Goal: Information Seeking & Learning: Learn about a topic

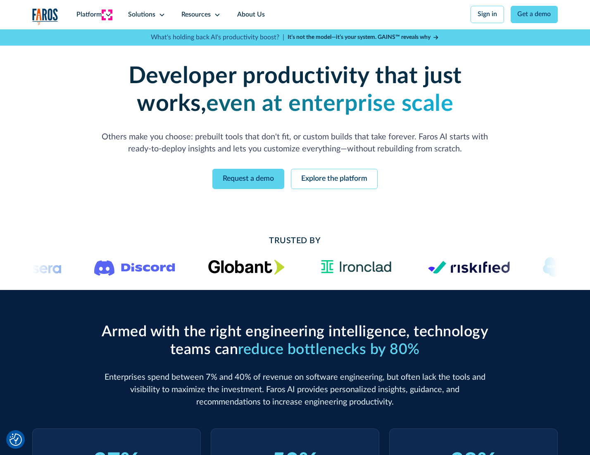
click at [107, 14] on icon at bounding box center [108, 15] width 7 height 7
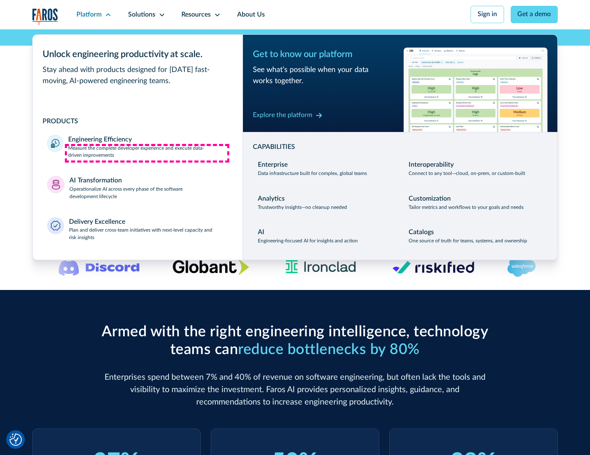
click at [147, 153] on p "Measure the complete developer experience and execute data-driven improvements" at bounding box center [147, 152] width 159 height 15
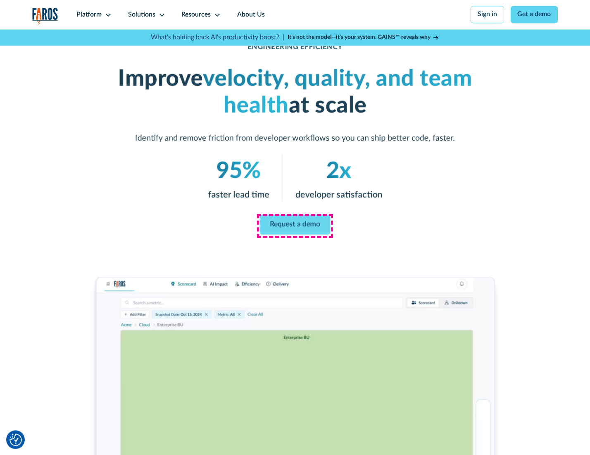
click at [295, 225] on link "Request a demo" at bounding box center [295, 224] width 71 height 20
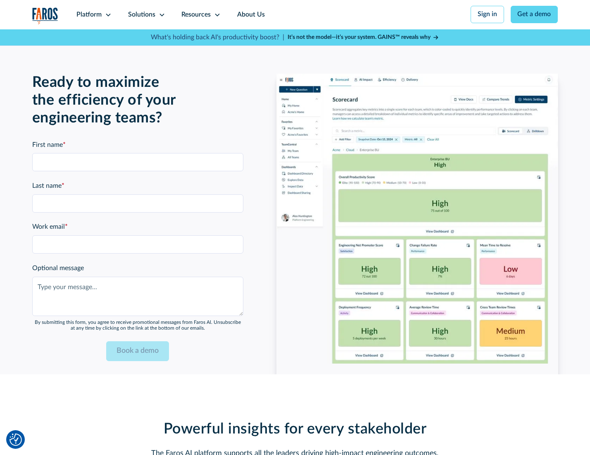
scroll to position [1835, 0]
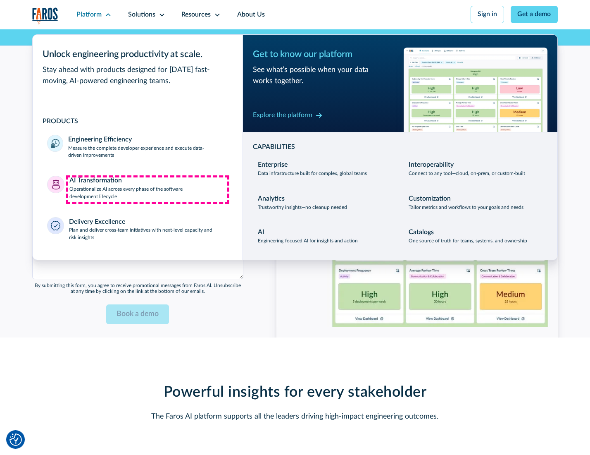
click at [148, 189] on p "Operationalize AI across every phase of the software development lifecycle" at bounding box center [148, 193] width 159 height 15
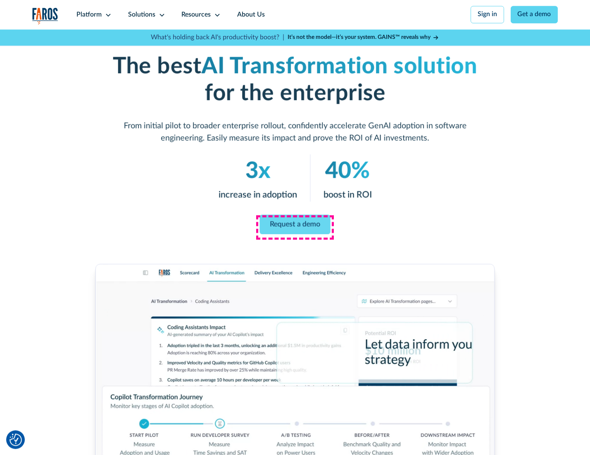
click at [295, 224] on link "Request a demo" at bounding box center [294, 224] width 71 height 20
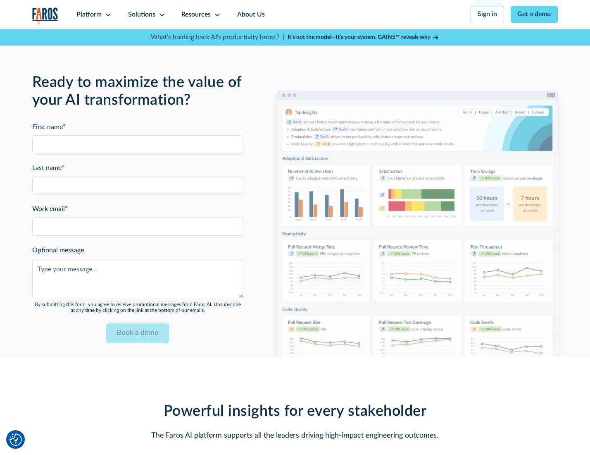
scroll to position [1998, 0]
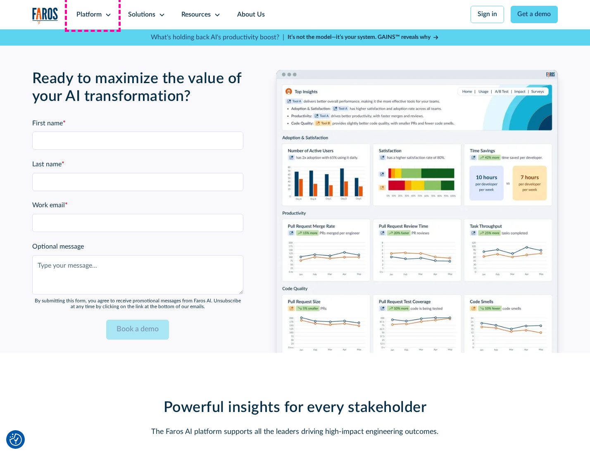
click at [93, 14] on div "Platform" at bounding box center [88, 15] width 25 height 10
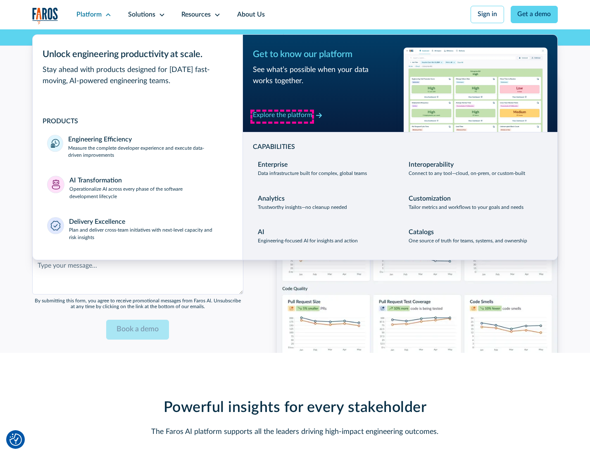
click at [282, 116] on div "Explore the platform" at bounding box center [283, 115] width 60 height 10
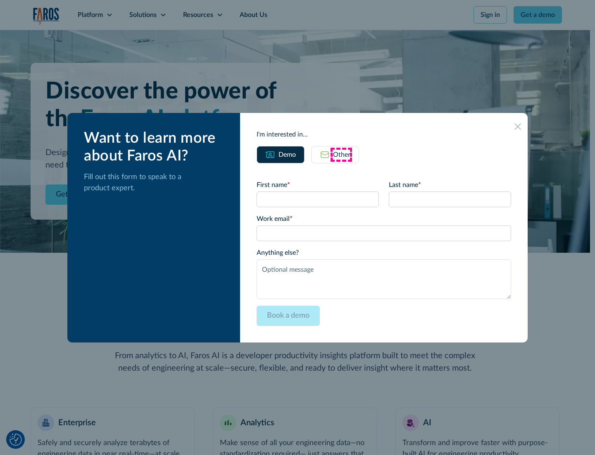
click at [341, 154] on div "Other" at bounding box center [341, 155] width 17 height 10
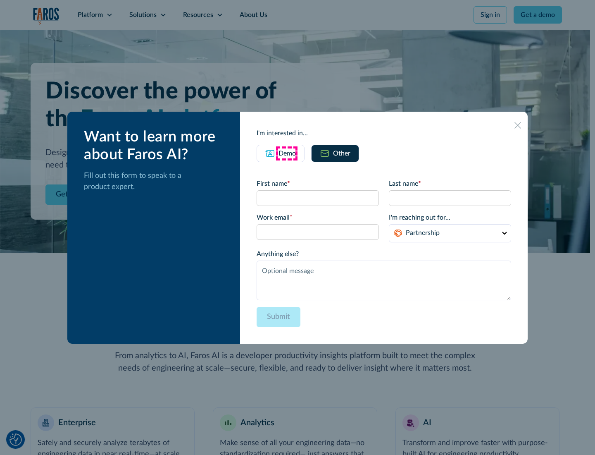
click at [286, 153] on div "Demo" at bounding box center [287, 153] width 17 height 10
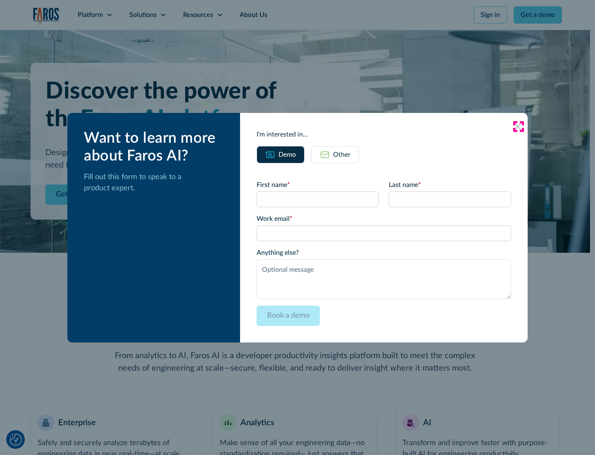
click at [518, 126] on icon at bounding box center [517, 126] width 7 height 7
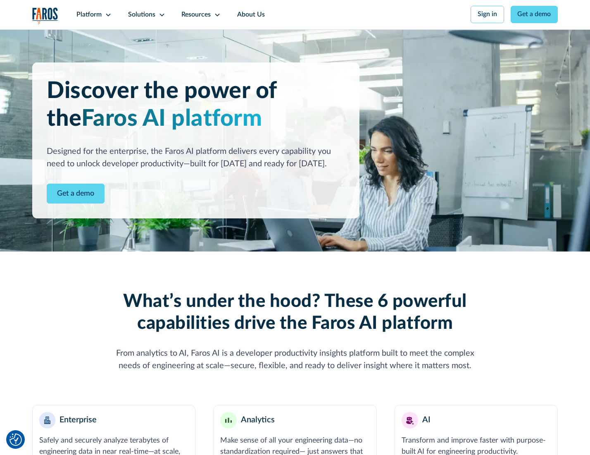
click at [107, 14] on icon at bounding box center [108, 15] width 7 height 7
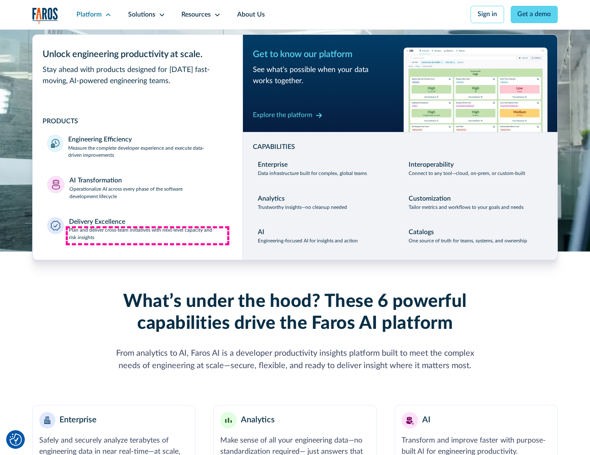
click at [148, 236] on p "Plan and deliver cross-team initiatives with next-level capacity and risk insig…" at bounding box center [148, 233] width 159 height 15
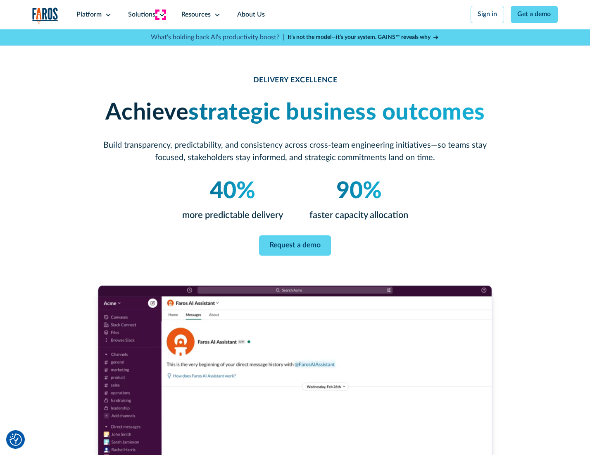
click at [160, 14] on icon at bounding box center [162, 15] width 7 height 7
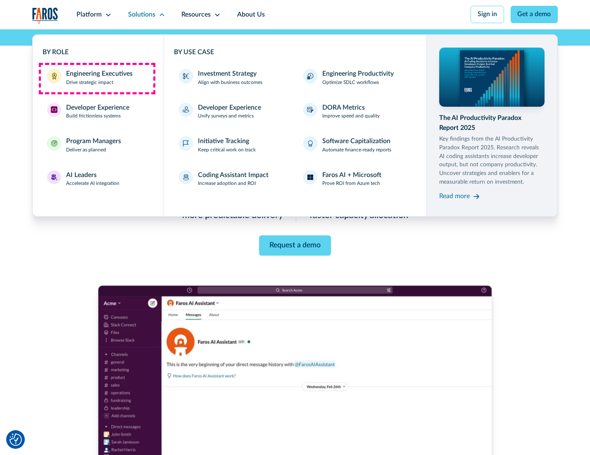
click at [97, 78] on div "Engineering Executives" at bounding box center [99, 74] width 67 height 10
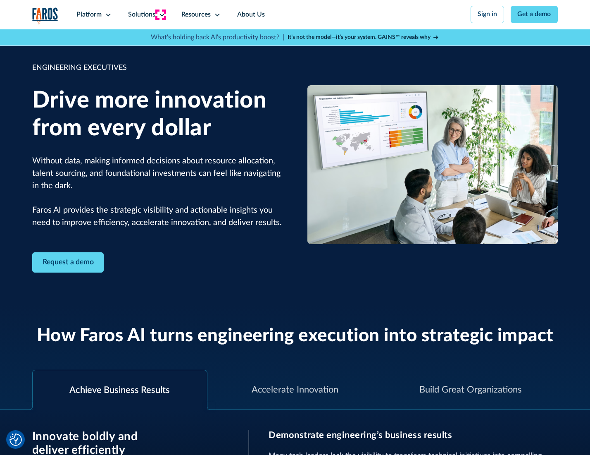
click at [160, 14] on icon at bounding box center [162, 15] width 7 height 7
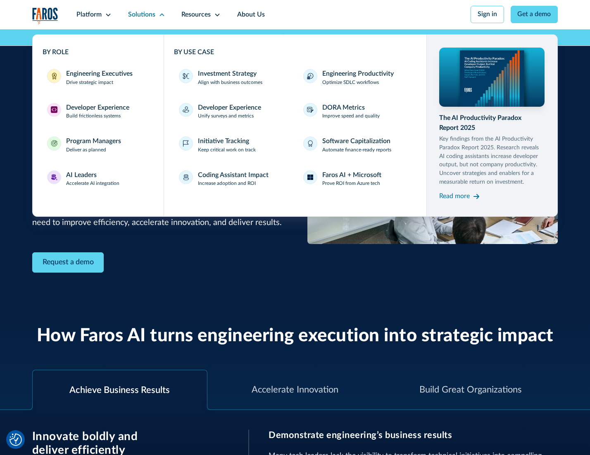
click at [97, 108] on div "Developer Experience" at bounding box center [97, 108] width 63 height 10
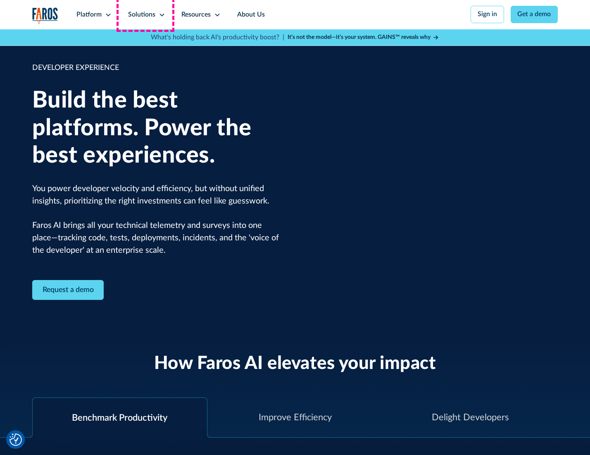
click at [145, 14] on div "Solutions" at bounding box center [141, 15] width 27 height 10
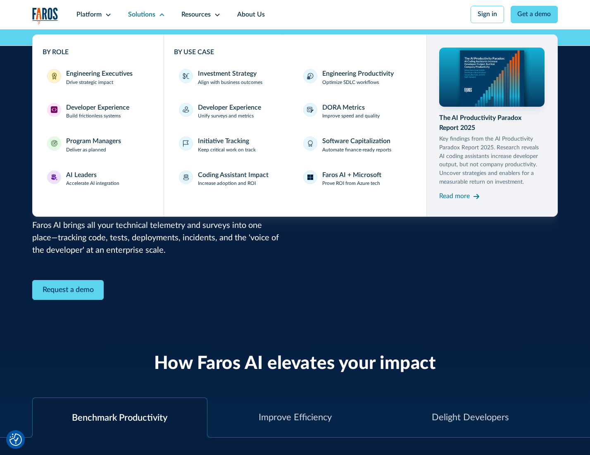
click at [92, 146] on div "Program Managers" at bounding box center [93, 141] width 55 height 10
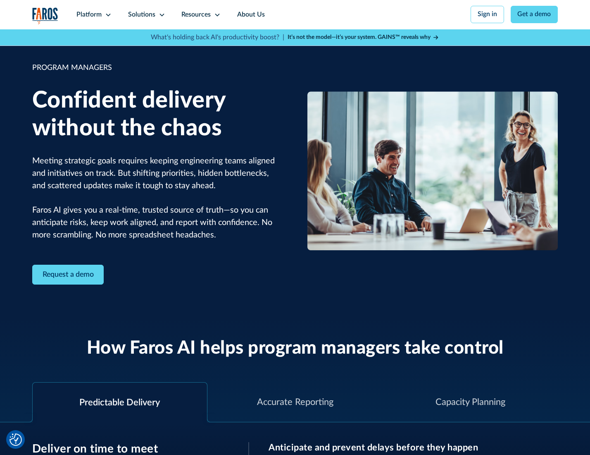
click at [160, 15] on icon at bounding box center [162, 15] width 7 height 7
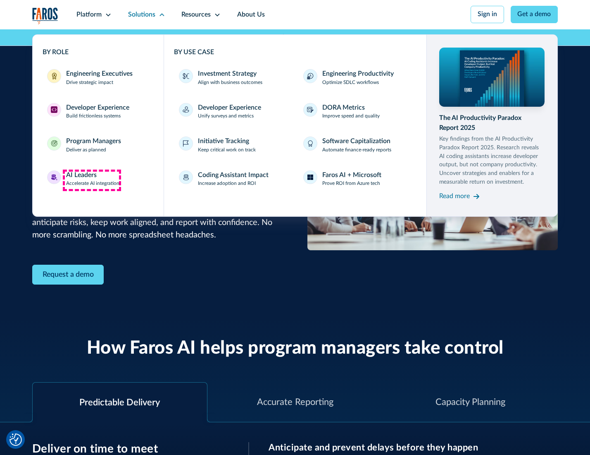
click at [92, 180] on div "AI Leaders" at bounding box center [81, 175] width 31 height 10
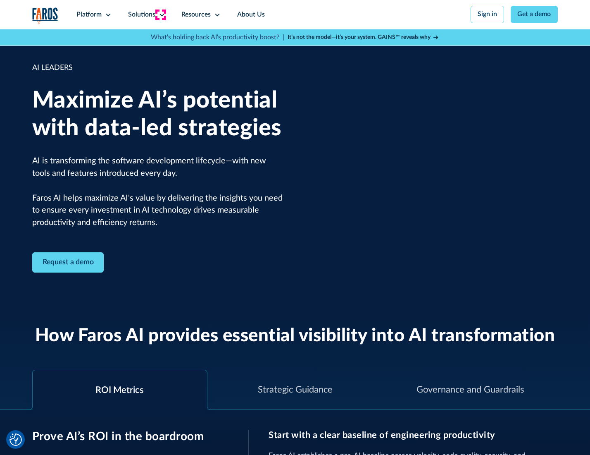
click at [160, 14] on icon at bounding box center [162, 15] width 7 height 7
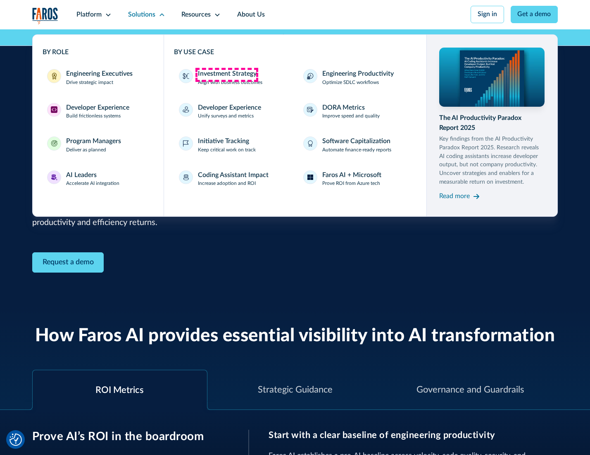
click at [226, 74] on div "Investment Strategy" at bounding box center [227, 74] width 59 height 10
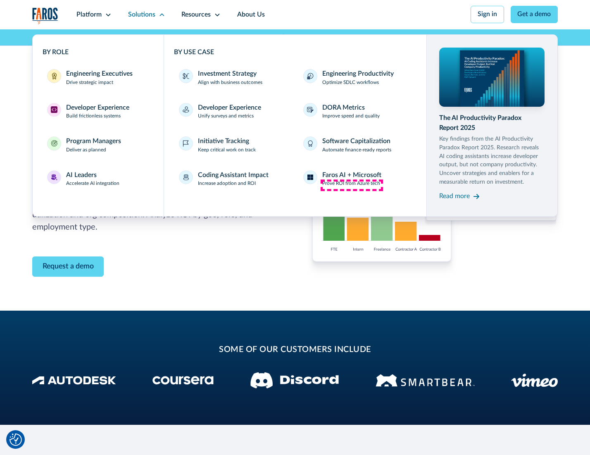
click at [352, 185] on p "Prove ROI from Azure tech" at bounding box center [351, 183] width 58 height 7
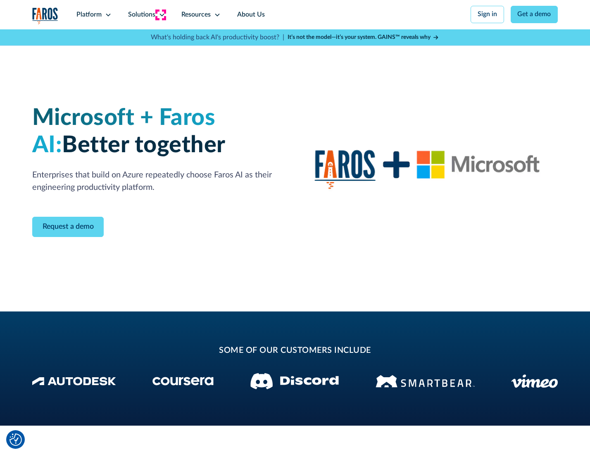
click at [160, 14] on icon at bounding box center [162, 15] width 7 height 7
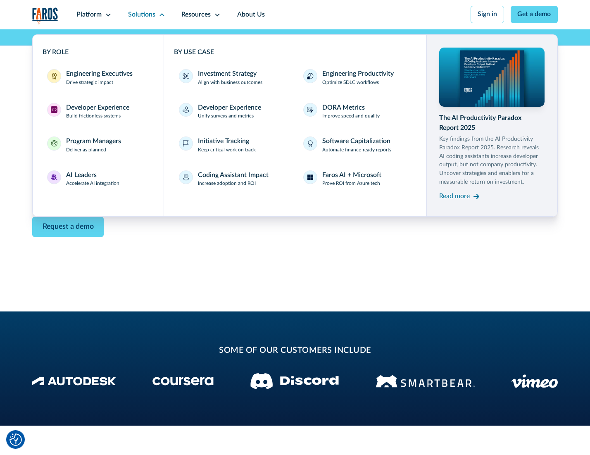
click at [455, 198] on div "Read more" at bounding box center [454, 196] width 31 height 10
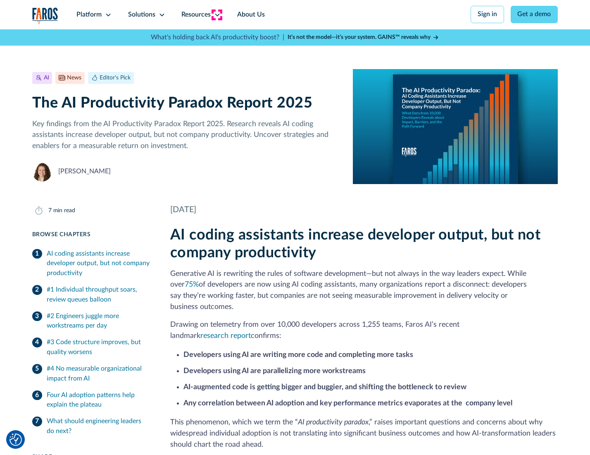
click at [217, 14] on icon at bounding box center [217, 15] width 7 height 7
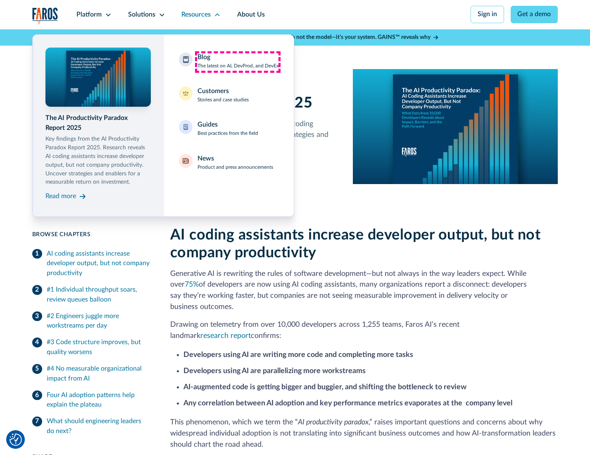
click at [238, 62] on div "Blog The latest on AI, DevProd, and DevEx" at bounding box center [238, 60] width 81 height 17
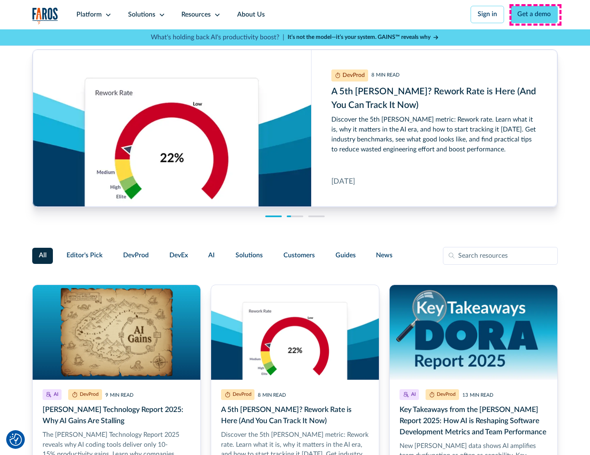
click at [535, 14] on link "Get a demo" at bounding box center [535, 14] width 48 height 17
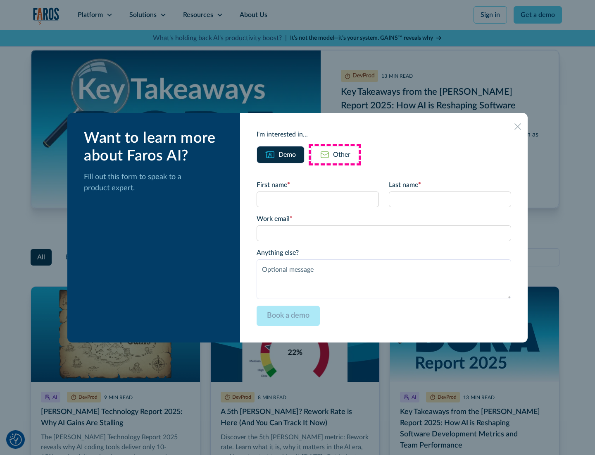
click at [335, 154] on div "Other" at bounding box center [341, 155] width 17 height 10
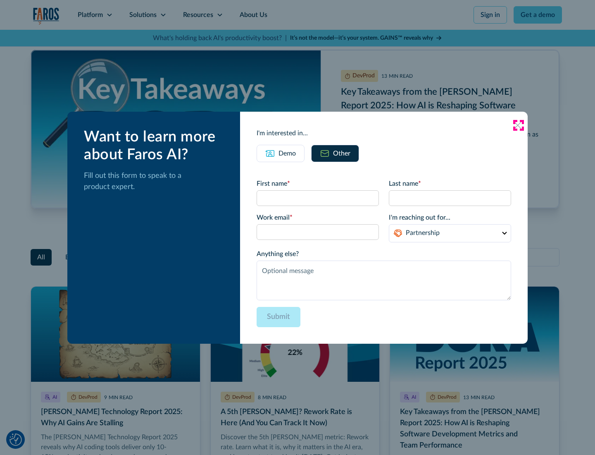
click at [518, 125] on icon at bounding box center [517, 125] width 7 height 7
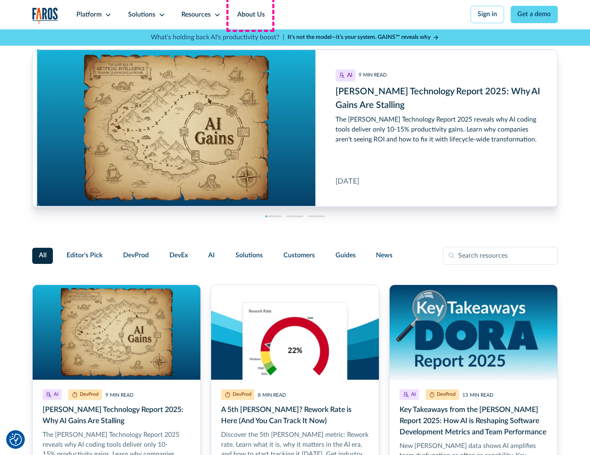
click at [250, 14] on link "About Us" at bounding box center [251, 14] width 44 height 29
